Goal: Check status: Check status

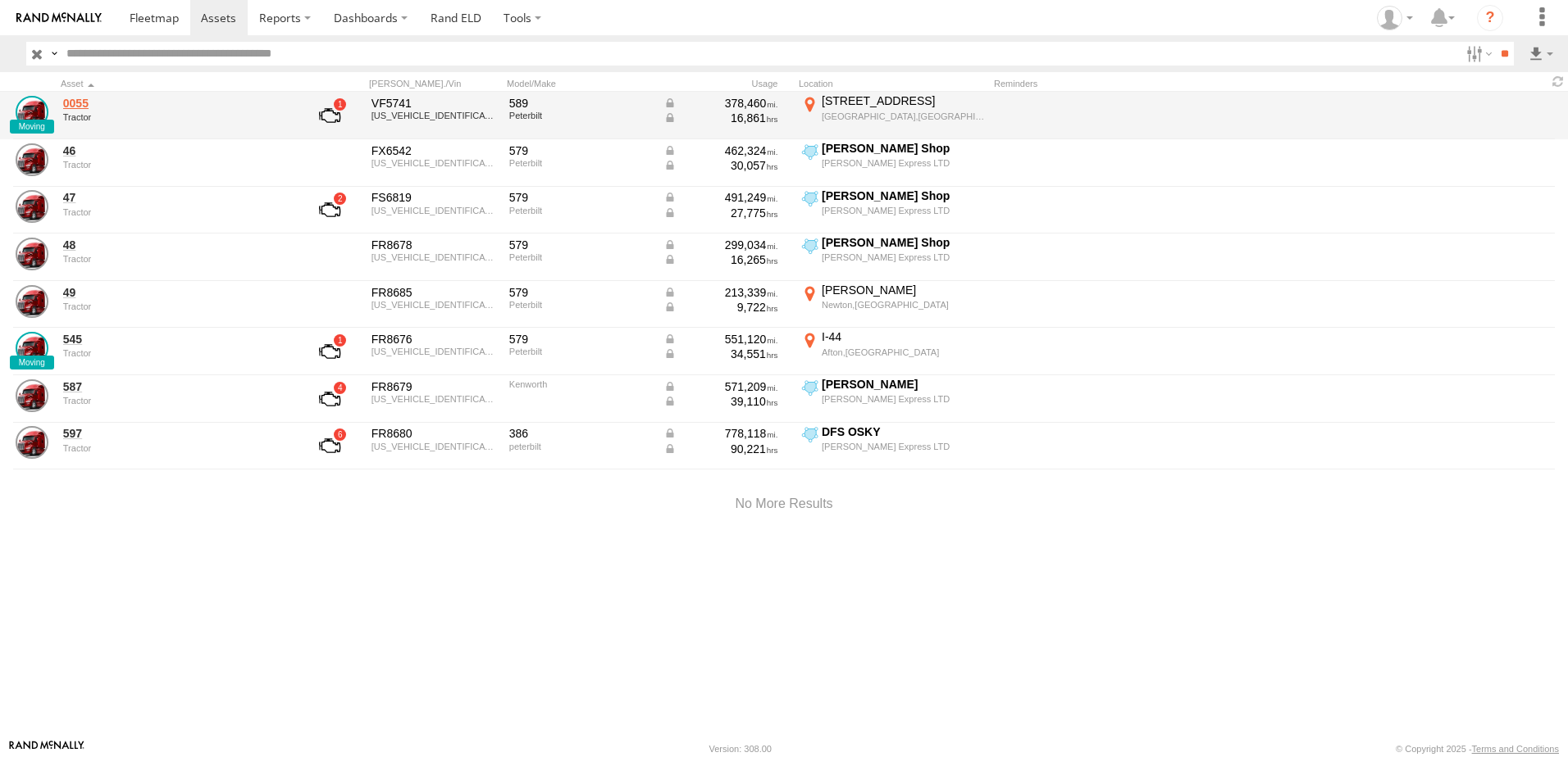
click at [74, 102] on link "0055" at bounding box center [175, 102] width 225 height 15
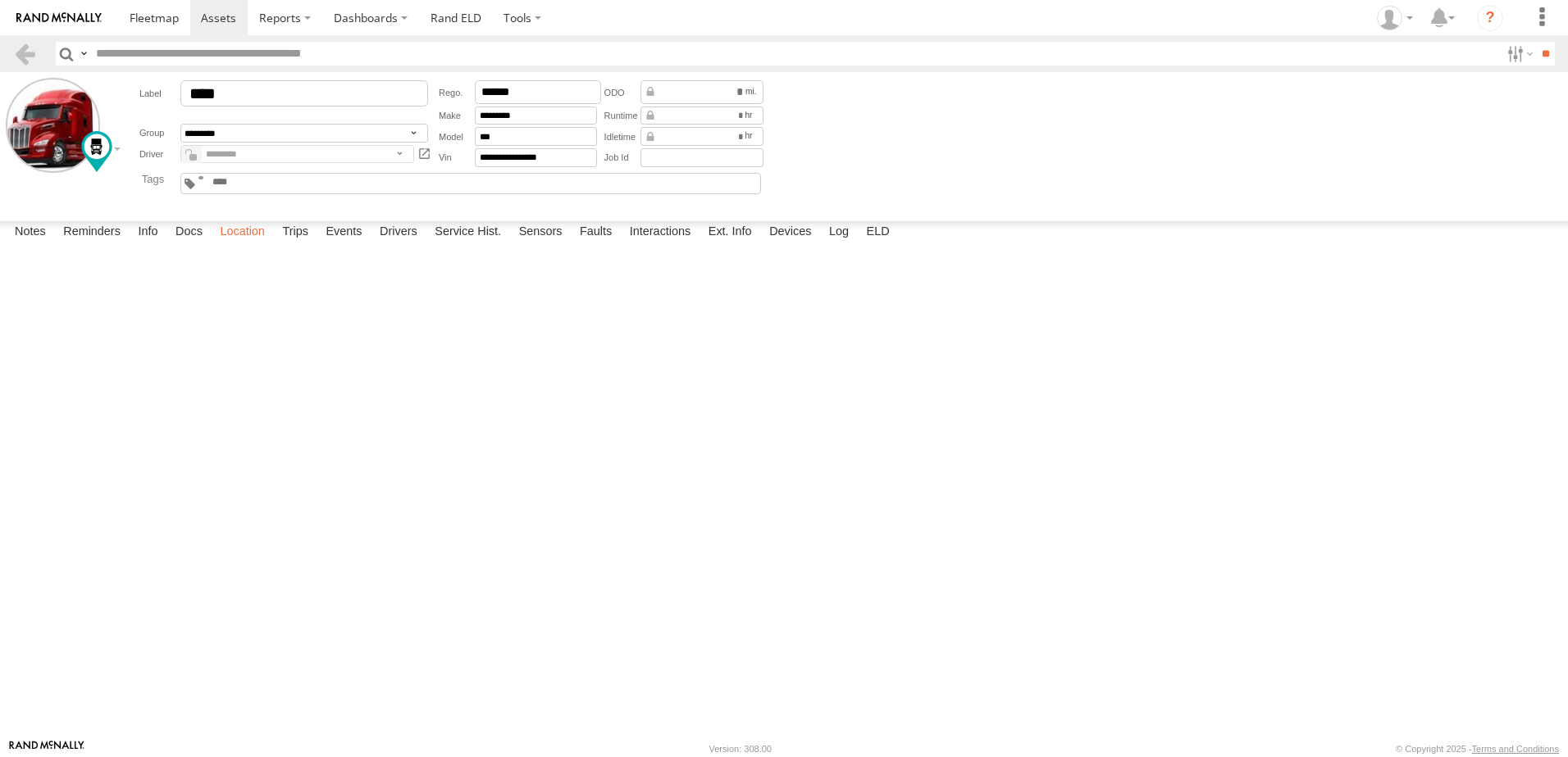
click at [247, 245] on label "Location" at bounding box center [243, 232] width 62 height 23
click at [353, 245] on label "Events" at bounding box center [343, 232] width 53 height 23
click at [143, 16] on span at bounding box center [153, 18] width 49 height 16
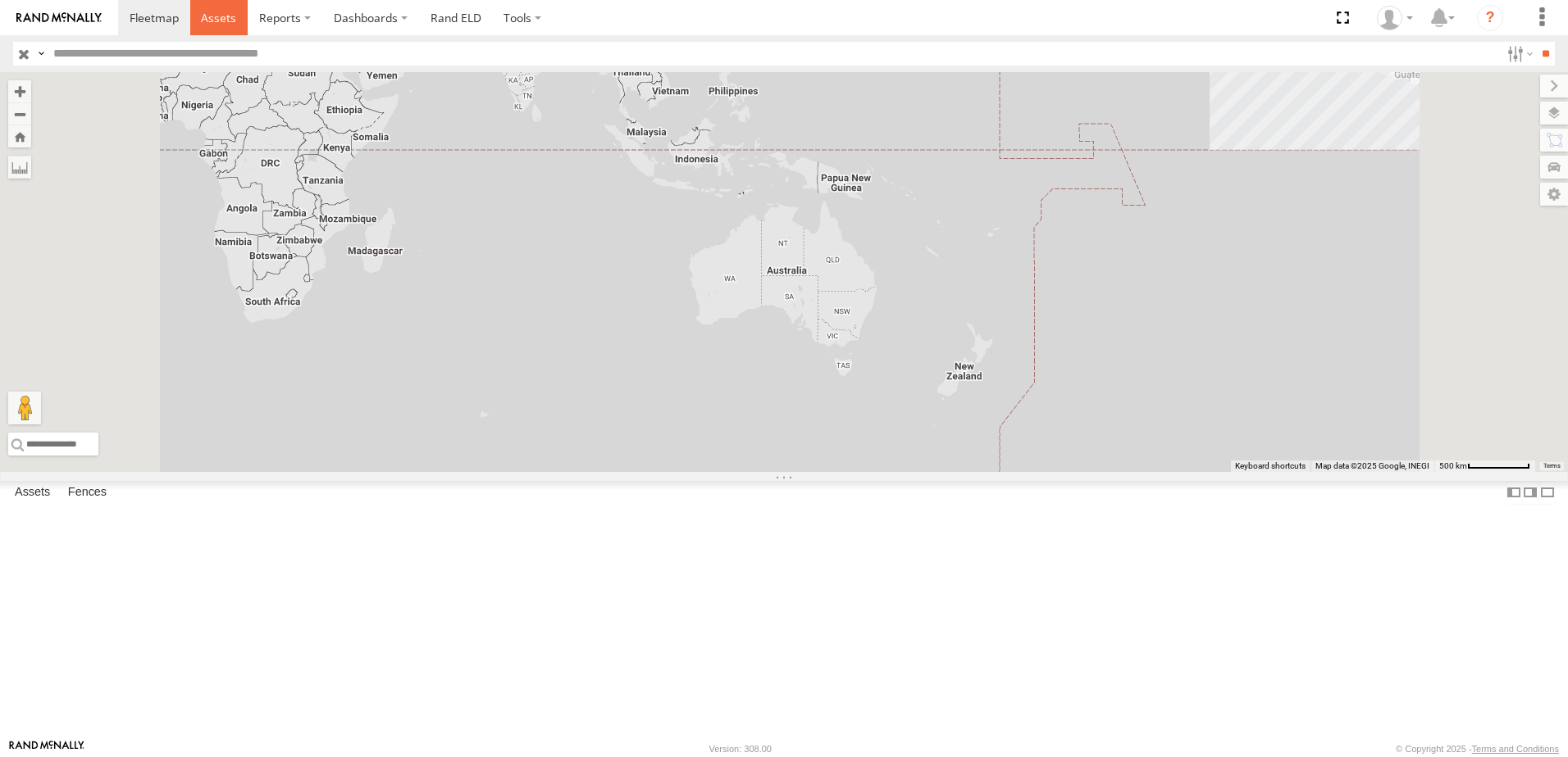
click at [217, 6] on link at bounding box center [219, 17] width 59 height 35
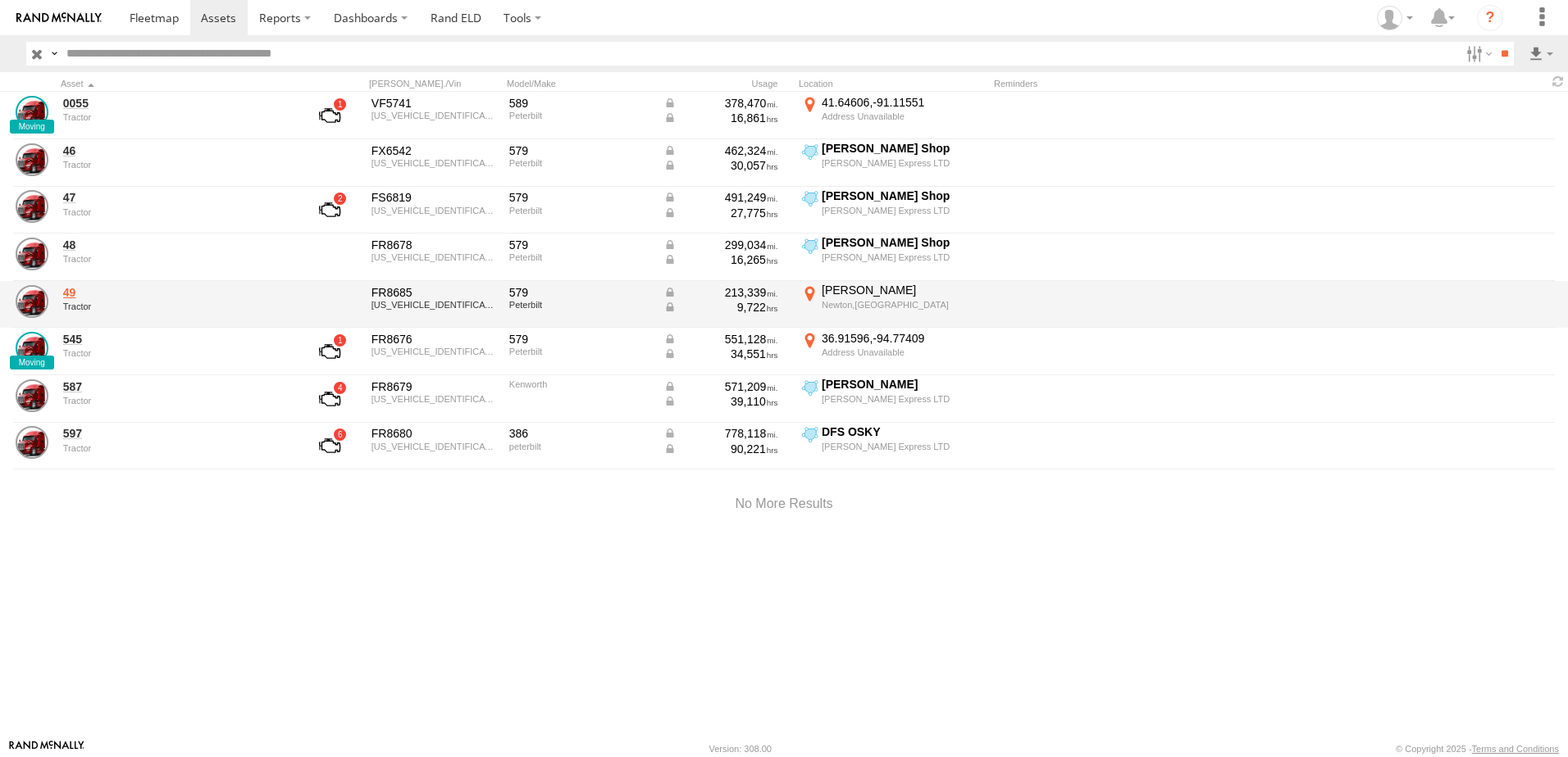
click at [64, 292] on link "49" at bounding box center [175, 292] width 225 height 15
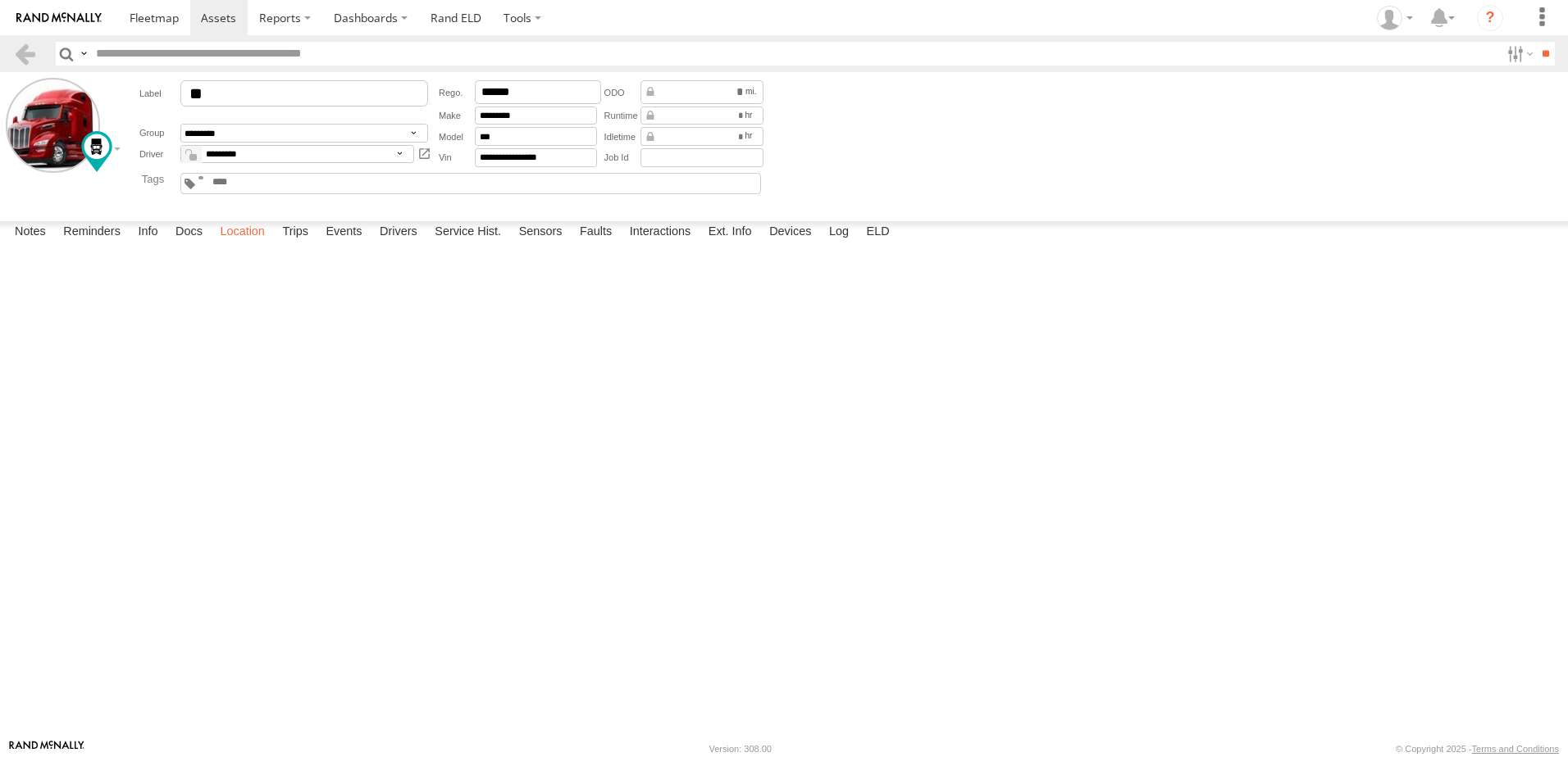
click at [254, 245] on label "Location" at bounding box center [243, 232] width 62 height 23
drag, startPoint x: 841, startPoint y: 363, endPoint x: 746, endPoint y: 469, distance: 142.3
click at [0, 0] on div "49" at bounding box center [0, 0] width 0 height 0
drag, startPoint x: 575, startPoint y: 534, endPoint x: 687, endPoint y: 319, distance: 242.4
click at [0, 0] on div "49" at bounding box center [0, 0] width 0 height 0
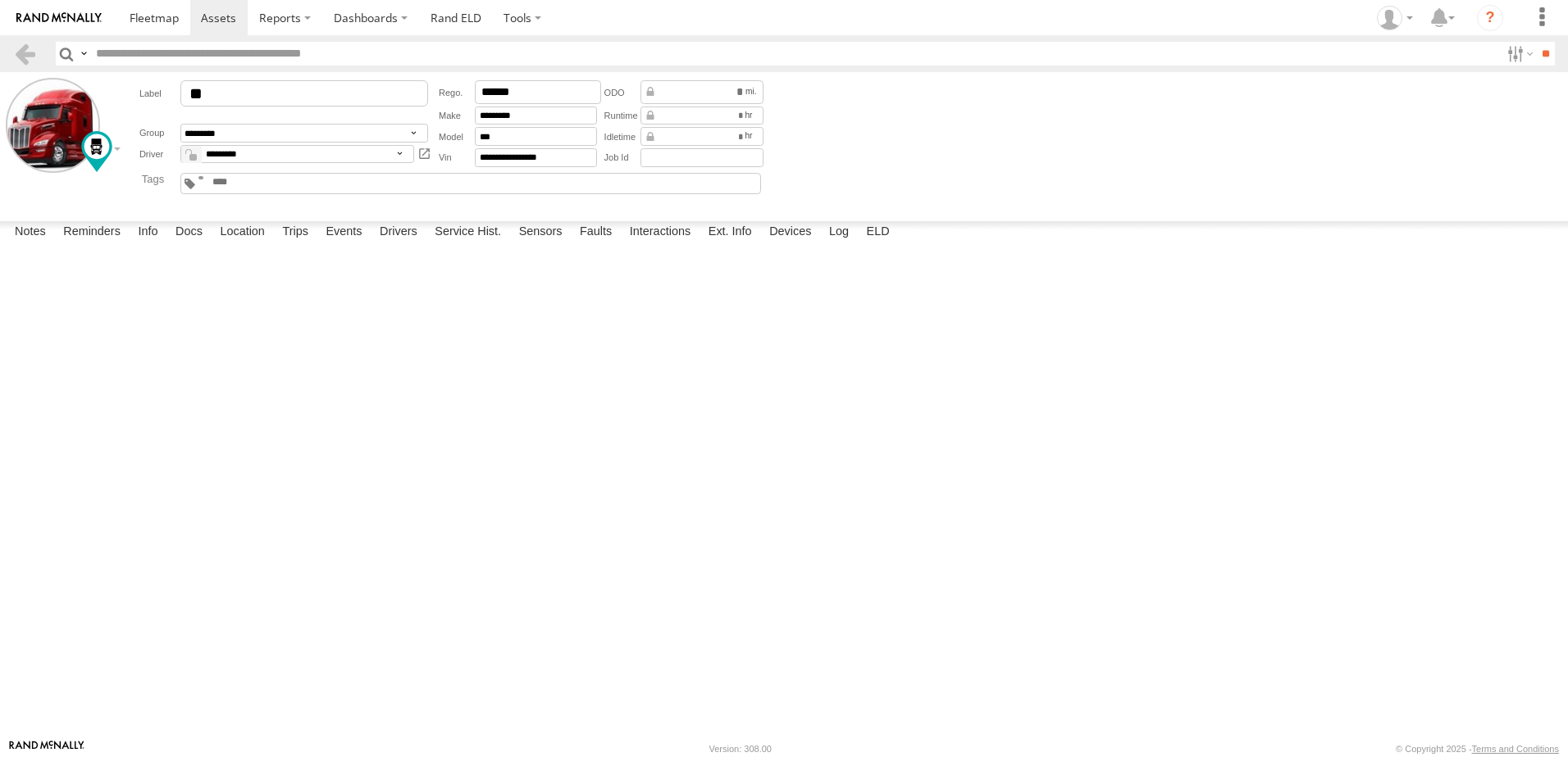
drag, startPoint x: 729, startPoint y: 352, endPoint x: 655, endPoint y: 491, distance: 157.5
click at [0, 0] on div "49" at bounding box center [0, 0] width 0 height 0
drag, startPoint x: 620, startPoint y: 506, endPoint x: 620, endPoint y: 540, distance: 34.0
click at [0, 0] on div "49" at bounding box center [0, 0] width 0 height 0
click at [147, 11] on span at bounding box center [153, 18] width 49 height 16
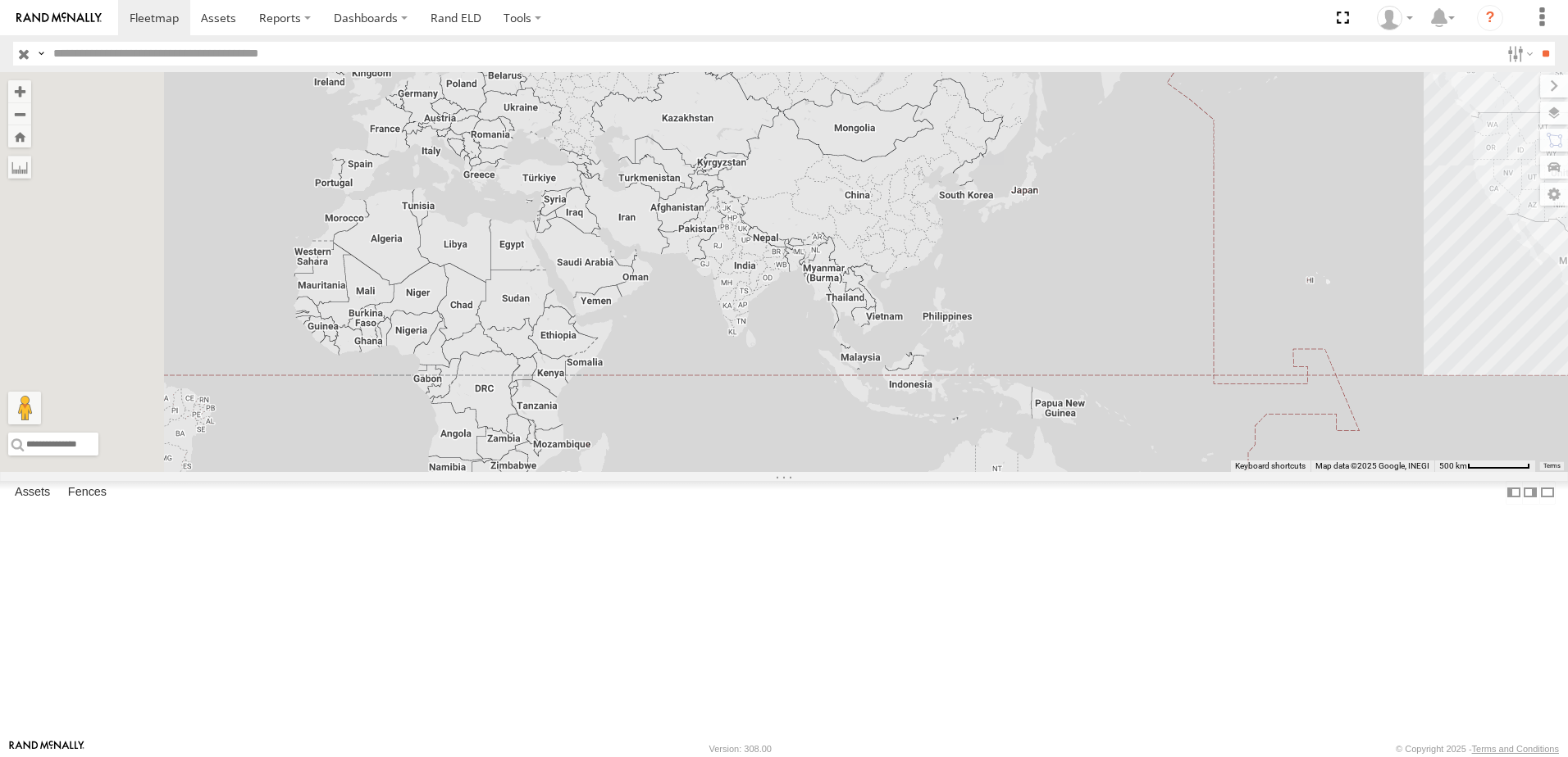
drag, startPoint x: 678, startPoint y: 239, endPoint x: 944, endPoint y: 493, distance: 367.8
click at [918, 473] on div "7" at bounding box center [784, 273] width 1568 height 400
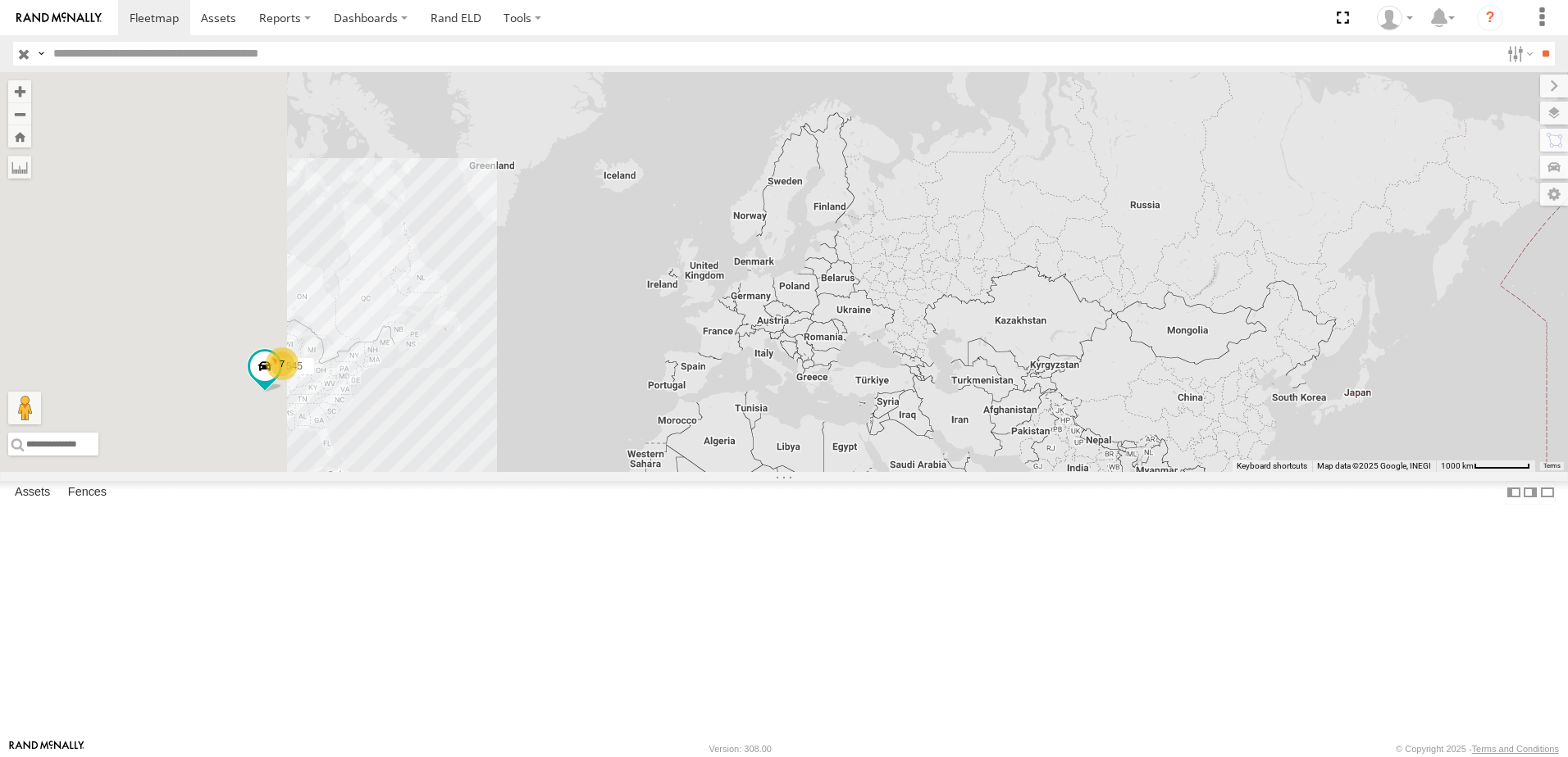
drag, startPoint x: 688, startPoint y: 328, endPoint x: 1124, endPoint y: 538, distance: 483.9
click at [1117, 473] on div "545 7" at bounding box center [784, 273] width 1568 height 400
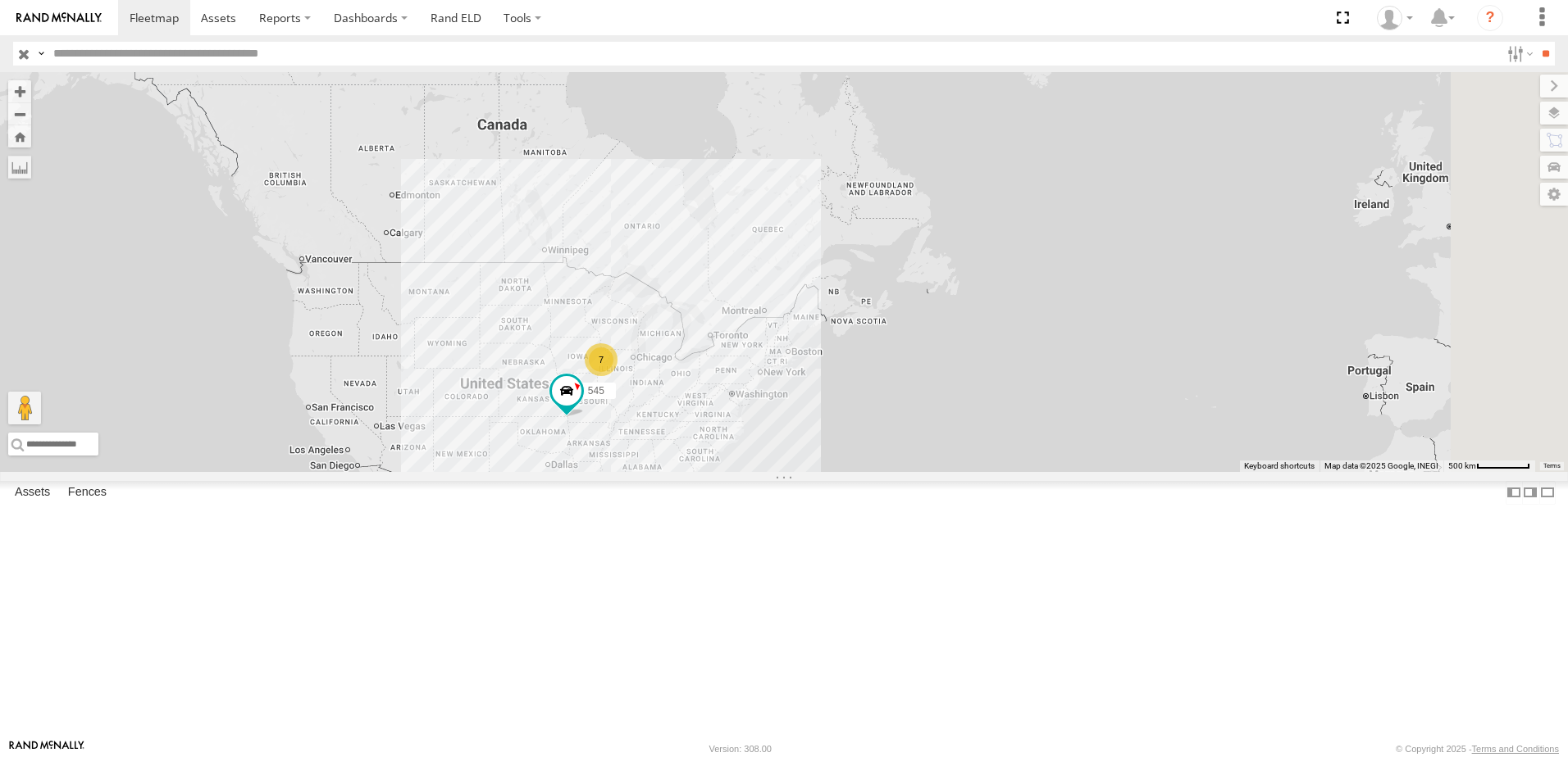
drag, startPoint x: 824, startPoint y: 603, endPoint x: 806, endPoint y: 440, distance: 164.0
click at [806, 441] on div "545 7" at bounding box center [784, 273] width 1568 height 400
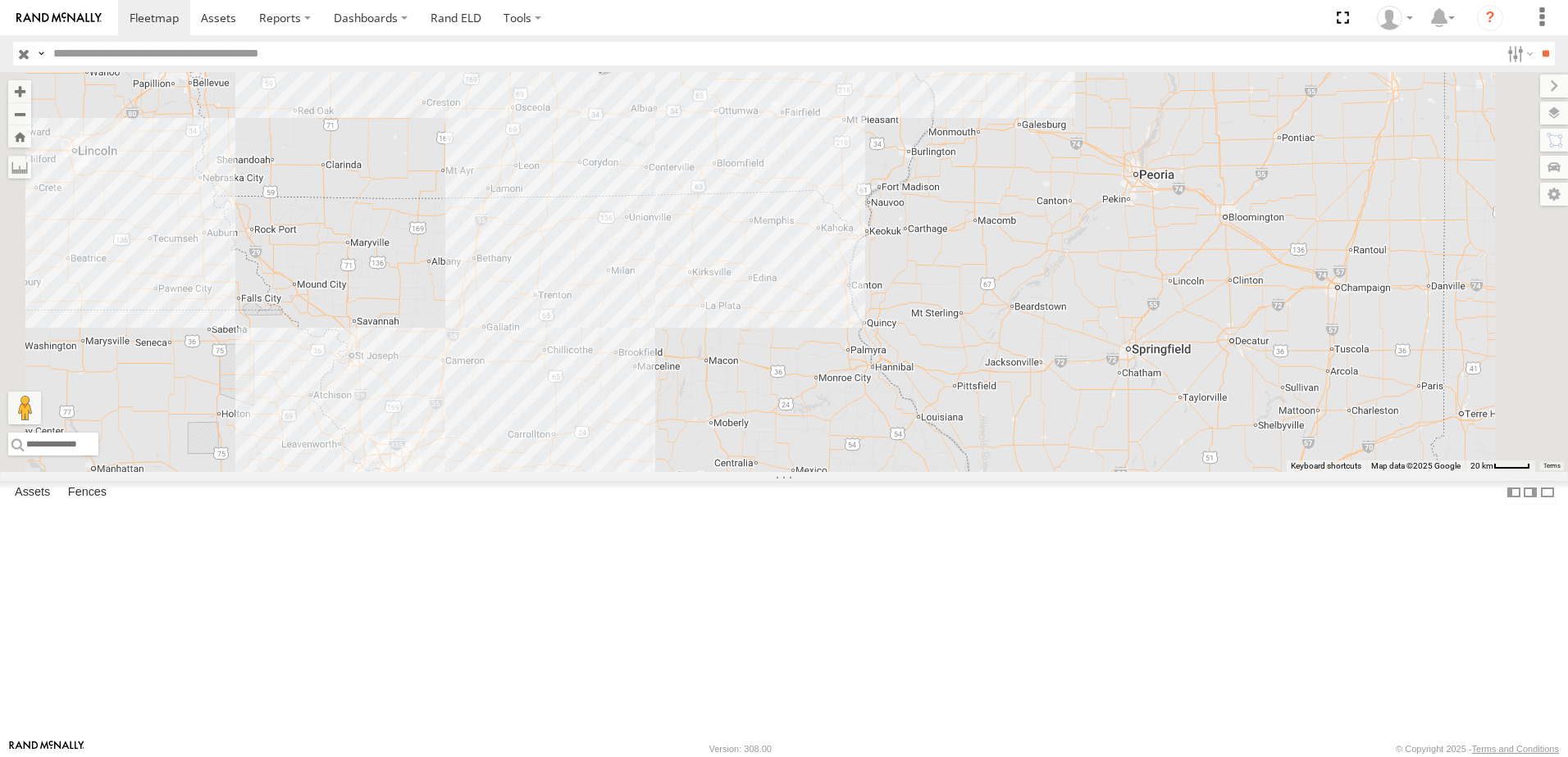
drag, startPoint x: 864, startPoint y: 182, endPoint x: 851, endPoint y: 385, distance: 203.4
click at [856, 379] on div "545 0055 597 587" at bounding box center [784, 273] width 1568 height 400
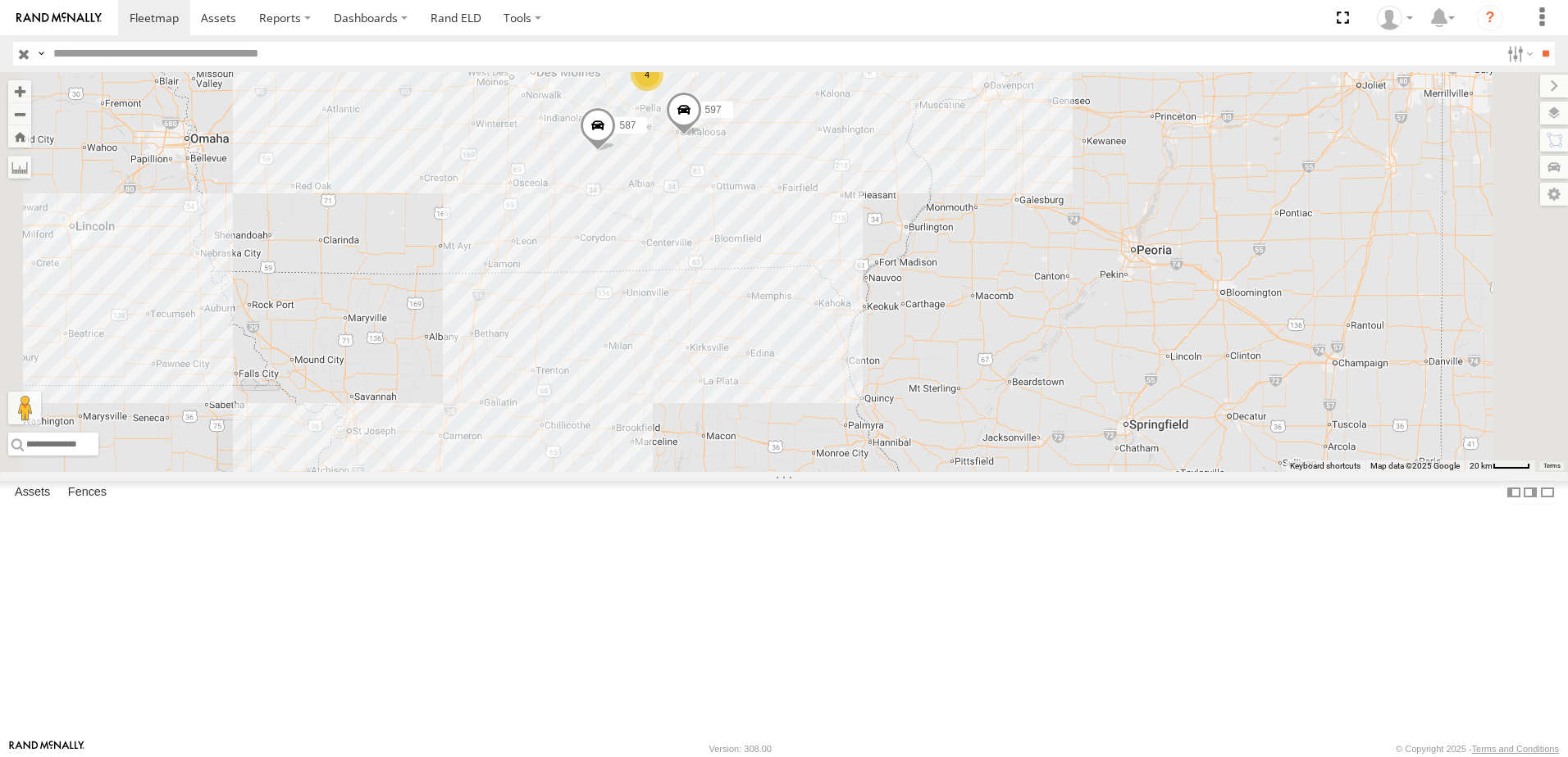
click at [701, 136] on span at bounding box center [684, 113] width 36 height 44
